Goal: Task Accomplishment & Management: Manage account settings

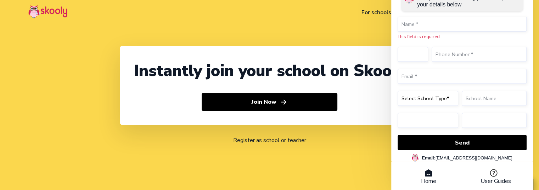
select select "91"
select select "[GEOGRAPHIC_DATA]"
select select "[GEOGRAPHIC_DATA]/[GEOGRAPHIC_DATA]"
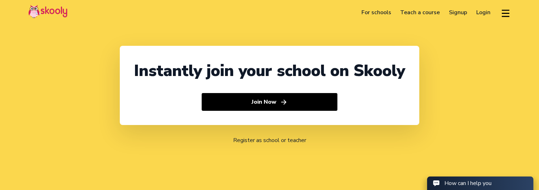
select select "91"
select select "[GEOGRAPHIC_DATA]"
select select "[GEOGRAPHIC_DATA]/[GEOGRAPHIC_DATA]"
click at [487, 12] on link "Login" at bounding box center [483, 12] width 23 height 11
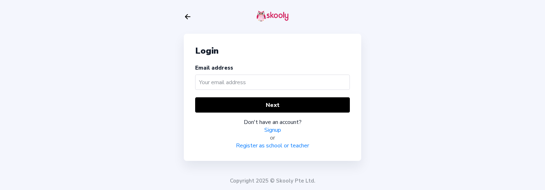
click at [242, 72] on div "Email address" at bounding box center [272, 78] width 155 height 29
click at [239, 80] on input "text" at bounding box center [272, 81] width 155 height 15
paste input "alvaro@mailinator.com"
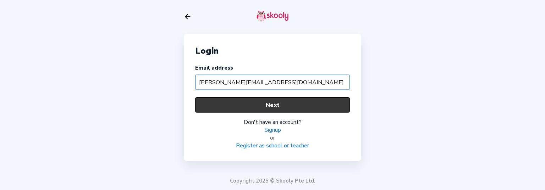
type input "alvaro@mailinator.com"
click at [242, 100] on button "Next" at bounding box center [272, 104] width 155 height 15
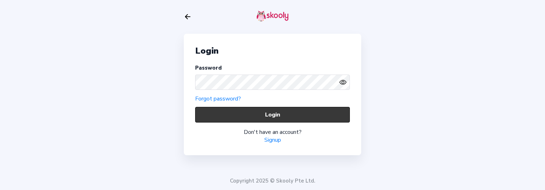
click at [272, 110] on button "Login" at bounding box center [272, 114] width 155 height 15
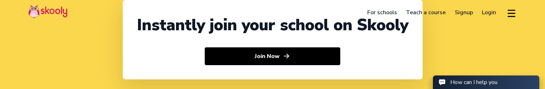
select select "91"
select select "[GEOGRAPHIC_DATA]"
select select "[GEOGRAPHIC_DATA]/[GEOGRAPHIC_DATA]"
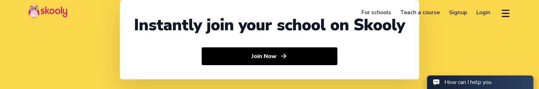
click at [484, 13] on link "Login" at bounding box center [483, 12] width 23 height 11
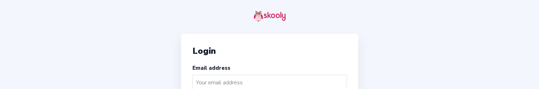
scroll to position [38, 0]
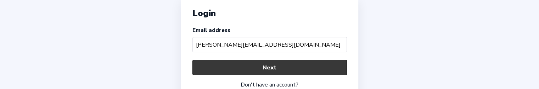
type input "alvaro@mailinator.com"
click at [261, 74] on button "Next" at bounding box center [270, 67] width 155 height 15
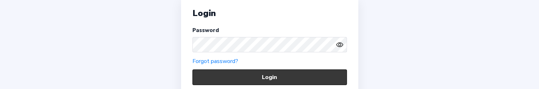
click at [217, 77] on button "Login" at bounding box center [270, 76] width 155 height 15
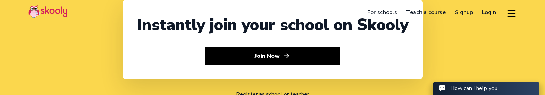
select select "91"
select select "[GEOGRAPHIC_DATA]"
select select "[GEOGRAPHIC_DATA]/[GEOGRAPHIC_DATA]"
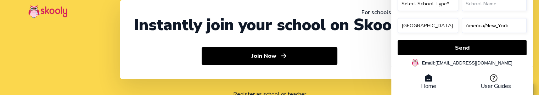
click at [369, 93] on div "Register as school or teacher" at bounding box center [270, 88] width 300 height 19
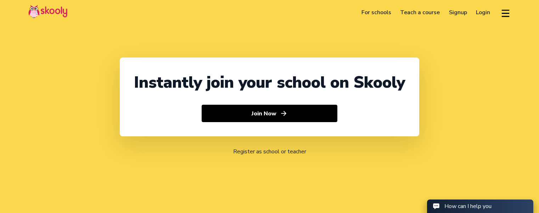
select select "91"
select select "[GEOGRAPHIC_DATA]"
select select "[GEOGRAPHIC_DATA]/[GEOGRAPHIC_DATA]"
click at [485, 11] on link "Login" at bounding box center [483, 12] width 23 height 11
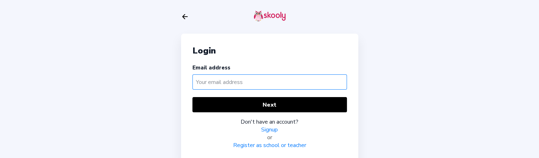
click at [217, 81] on input "text" at bounding box center [270, 81] width 155 height 15
paste input "[PERSON_NAME][EMAIL_ADDRESS][DOMAIN_NAME]"
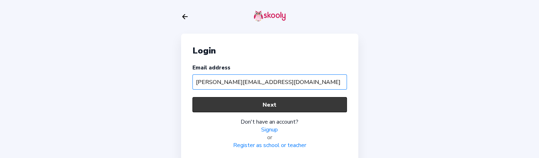
type input "[PERSON_NAME][EMAIL_ADDRESS][DOMAIN_NAME]"
click at [248, 108] on button "Next" at bounding box center [270, 104] width 155 height 15
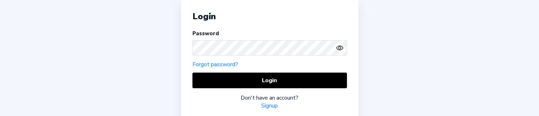
scroll to position [35, 0]
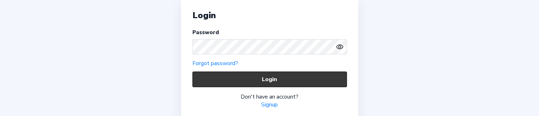
click at [215, 77] on button "Login" at bounding box center [270, 78] width 155 height 15
